Goal: Check status: Check status

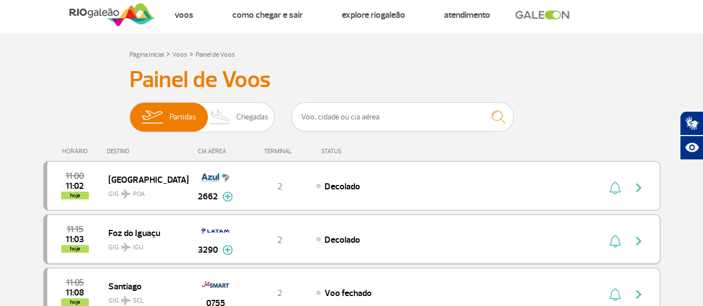
scroll to position [22, 0]
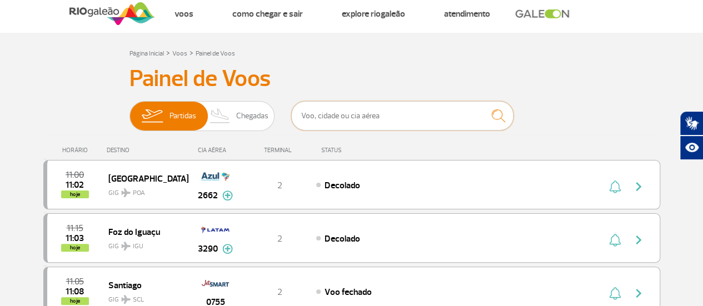
click at [432, 113] on input "text" at bounding box center [402, 115] width 222 height 29
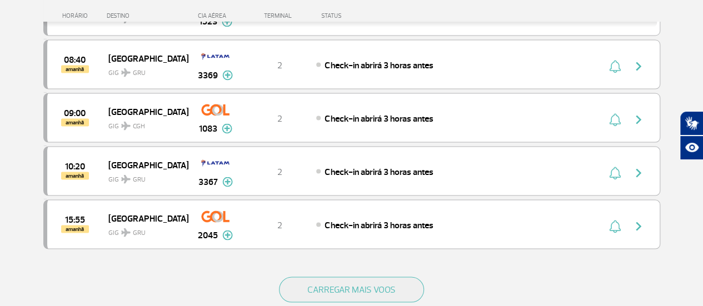
scroll to position [997, 0]
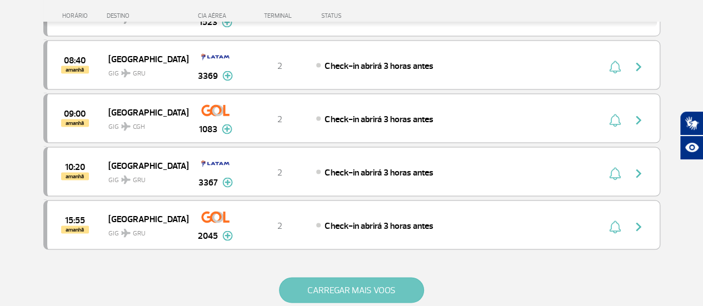
click at [364, 277] on button "CARREGAR MAIS VOOS" at bounding box center [351, 290] width 145 height 26
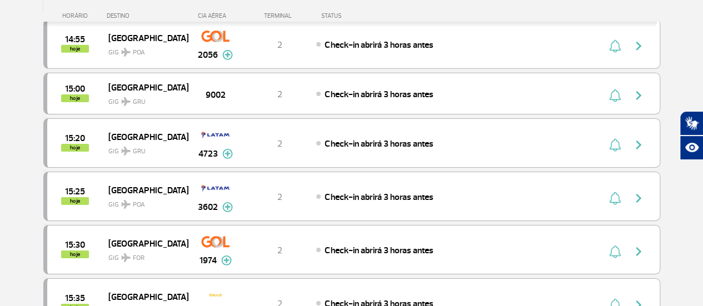
scroll to position [1764, 0]
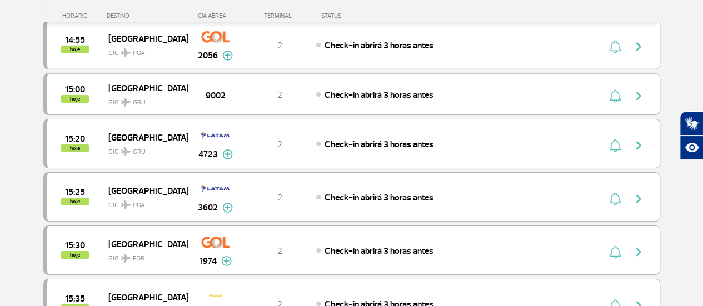
drag, startPoint x: 241, startPoint y: 109, endPoint x: 17, endPoint y: 165, distance: 231.1
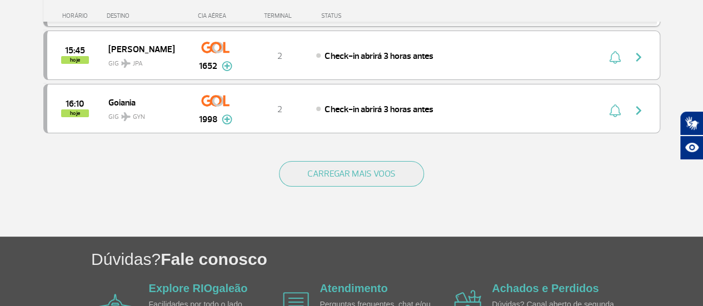
scroll to position [2043, 0]
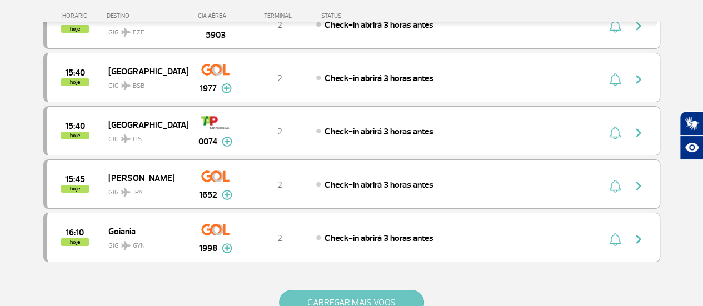
click at [373, 290] on button "CARREGAR MAIS VOOS" at bounding box center [351, 303] width 145 height 26
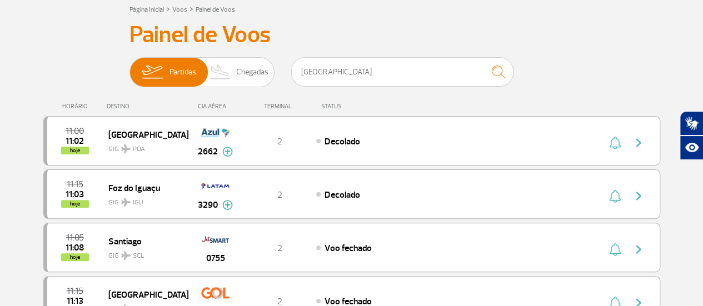
scroll to position [0, 0]
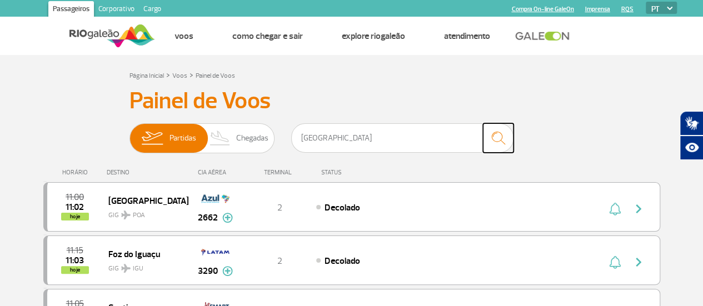
click at [500, 140] on img "submit" at bounding box center [498, 138] width 24 height 23
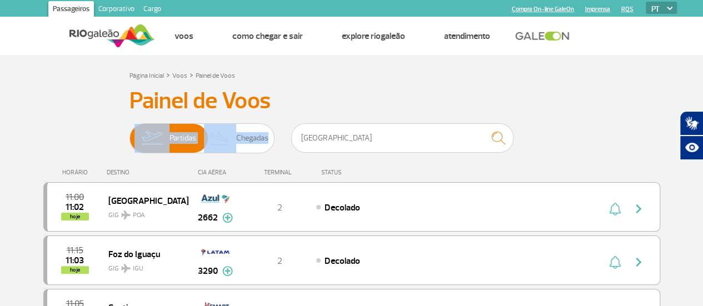
drag, startPoint x: 328, startPoint y: 108, endPoint x: 345, endPoint y: 142, distance: 38.0
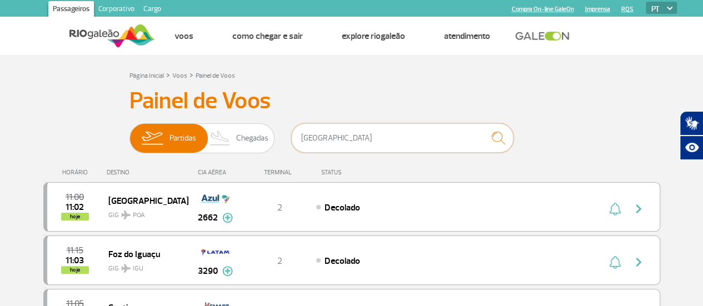
click at [345, 142] on input "[GEOGRAPHIC_DATA]" at bounding box center [402, 137] width 222 height 29
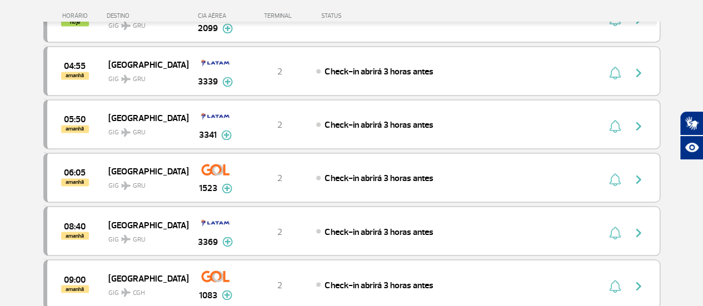
scroll to position [1007, 0]
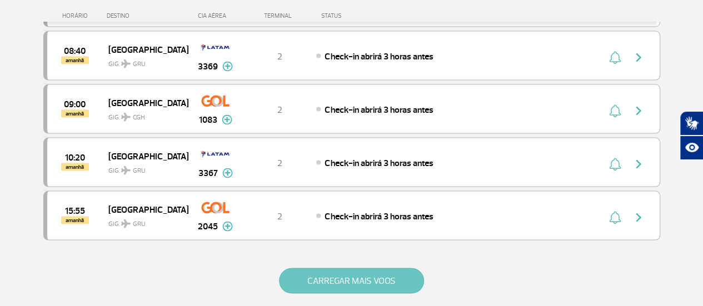
type input "[GEOGRAPHIC_DATA]"
click at [340, 268] on button "CARREGAR MAIS VOOS" at bounding box center [351, 281] width 145 height 26
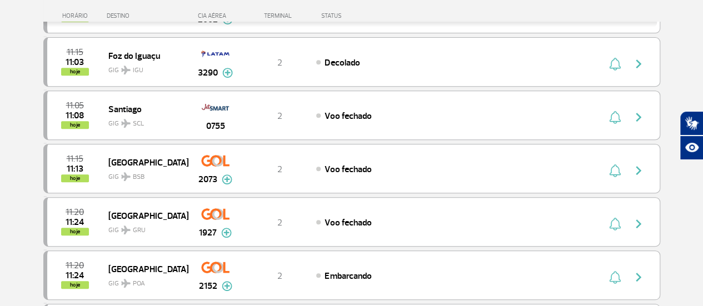
scroll to position [0, 0]
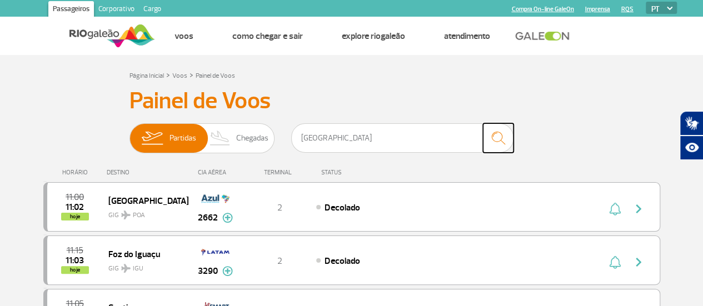
click at [501, 143] on img "submit" at bounding box center [498, 138] width 24 height 23
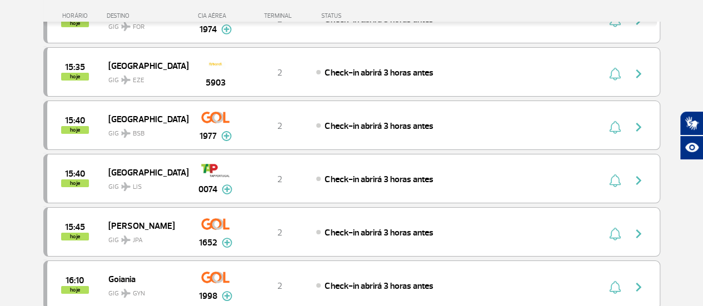
scroll to position [1995, 0]
